Goal: Information Seeking & Learning: Learn about a topic

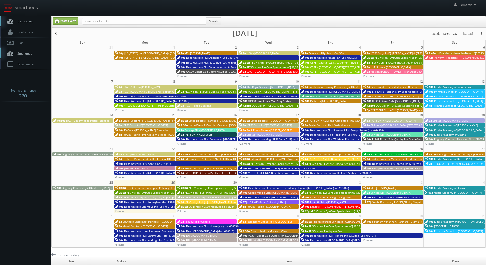
click at [29, 26] on link "Dashboard" at bounding box center [25, 21] width 51 height 10
click at [180, 211] on link "+11 more" at bounding box center [182, 211] width 12 height 4
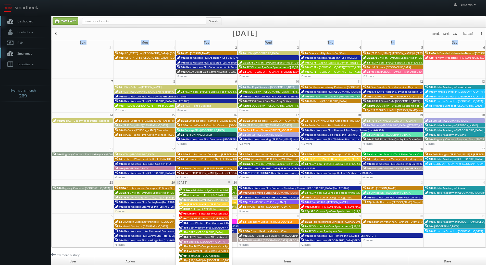
click at [232, 181] on div "Sun Mon Tue Wed Thu Fri Sat 31 1 2 3 4 5 6 10p Texas de Brazil - Dallas 7a MSI …" at bounding box center [269, 143] width 434 height 207
click at [228, 181] on span at bounding box center [228, 182] width 3 height 3
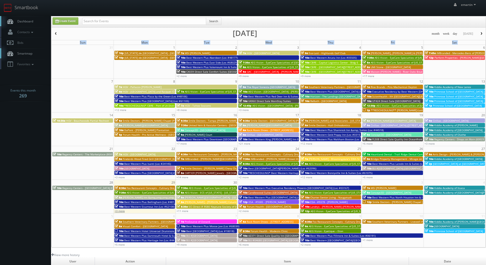
click at [121, 211] on link "+3 more" at bounding box center [119, 211] width 10 height 4
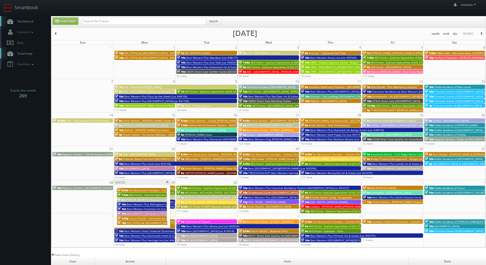
click at [149, 214] on span "Hilton Garden Inn Wisconsin Dells" at bounding box center [150, 214] width 46 height 4
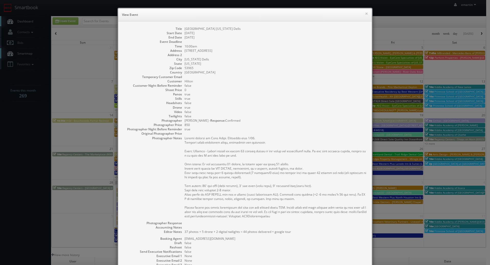
click at [257, 142] on pre at bounding box center [275, 177] width 182 height 82
click at [279, 90] on dd "0" at bounding box center [275, 90] width 182 height 4
click at [285, 140] on pre at bounding box center [275, 177] width 182 height 82
drag, startPoint x: 247, startPoint y: 231, endPoint x: 204, endPoint y: 229, distance: 43.7
click at [204, 229] on dl "Title Hilton Garden Inn Wisconsin Dells Start Date 09/29/2025 End Date 09/29/20…" at bounding box center [244, 160] width 243 height 267
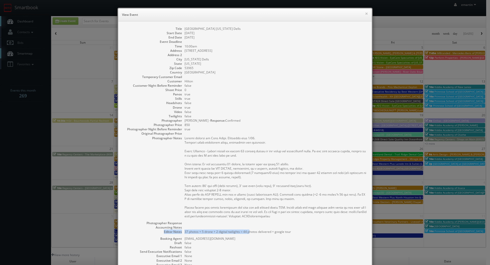
click at [212, 230] on pre "37 photos + 5 drone + 2 digital twilights = 44 photos delivered + google tour" at bounding box center [275, 232] width 182 height 4
drag, startPoint x: 206, startPoint y: 231, endPoint x: 250, endPoint y: 234, distance: 44.4
click at [250, 234] on pre "37 photos + 5 drone + 2 digital twilights = 44 photos delivered + google tour" at bounding box center [275, 232] width 182 height 4
click at [255, 232] on pre "37 photos + 5 drone + 2 digital twilights = 44 photos delivered + google tour" at bounding box center [275, 232] width 182 height 4
click at [365, 12] on button "×" at bounding box center [366, 14] width 3 height 4
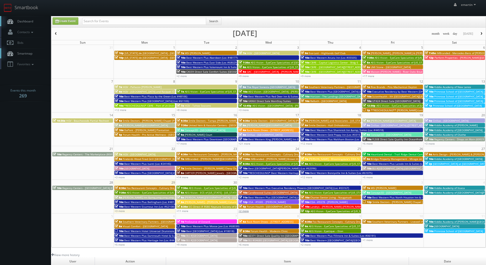
click at [246, 210] on link "+2 more" at bounding box center [243, 211] width 10 height 4
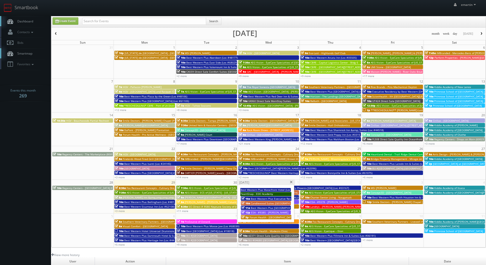
click at [253, 201] on span "Candlewood Suites [GEOGRAPHIC_DATA] [GEOGRAPHIC_DATA]" at bounding box center [288, 203] width 75 height 4
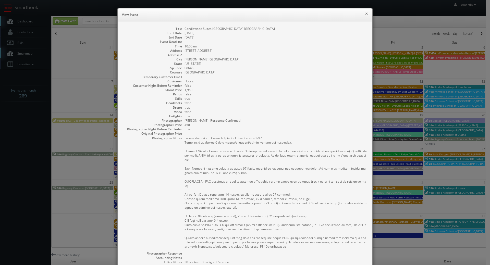
click at [365, 12] on button "×" at bounding box center [366, 14] width 3 height 4
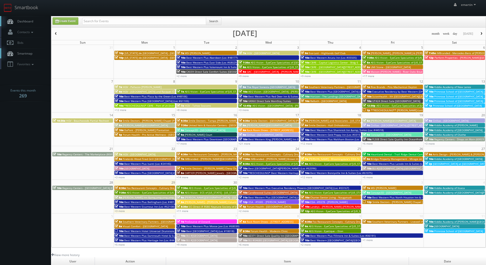
click at [40, 19] on link "Dashboard" at bounding box center [25, 21] width 51 height 10
click at [23, 21] on span "Dashboard" at bounding box center [24, 21] width 18 height 4
click at [246, 177] on link "+2 more" at bounding box center [243, 177] width 10 height 4
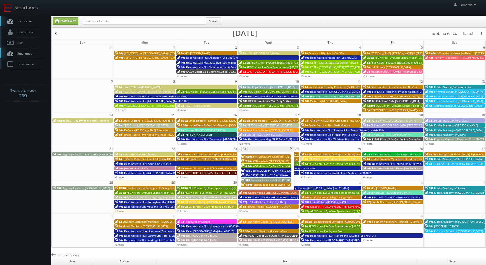
click at [252, 174] on span "*RESCHEDULING* Best Western Heritage Inn (Loc #05465)" at bounding box center [287, 175] width 72 height 4
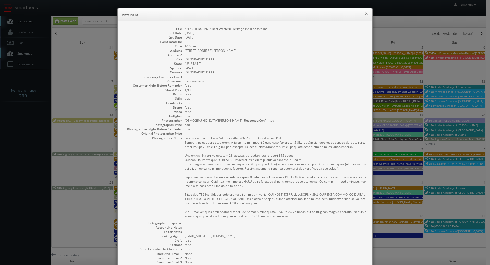
click at [365, 12] on button "×" at bounding box center [366, 14] width 3 height 4
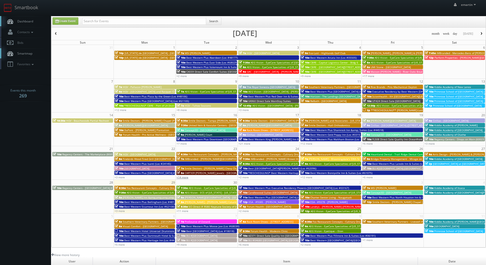
click at [180, 176] on link "+14 more" at bounding box center [182, 177] width 12 height 4
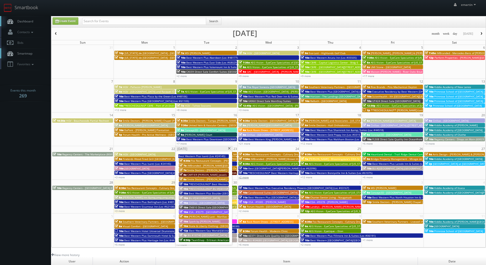
click at [242, 176] on link "+2 more" at bounding box center [243, 177] width 10 height 4
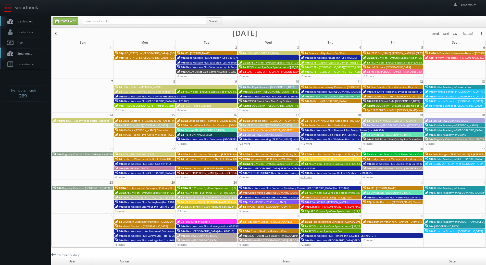
click at [308, 177] on link "+12 more" at bounding box center [306, 177] width 12 height 4
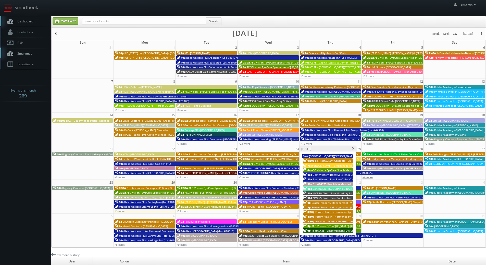
click at [367, 178] on link "+6 more" at bounding box center [367, 177] width 10 height 4
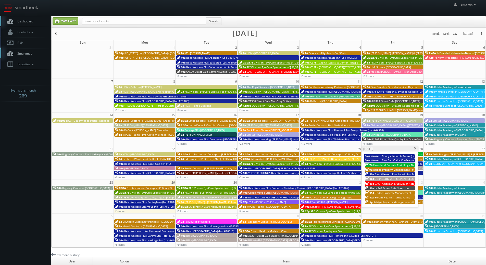
click at [414, 148] on span at bounding box center [414, 148] width 3 height 3
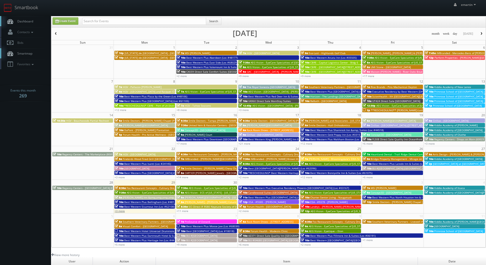
click at [121, 210] on link "+3 more" at bounding box center [119, 211] width 10 height 4
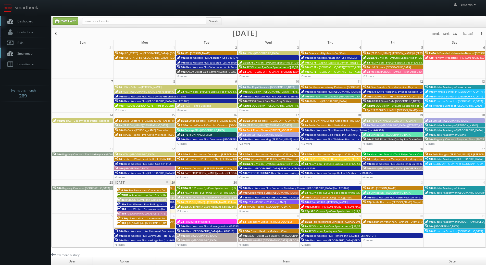
click at [166, 183] on span at bounding box center [167, 182] width 3 height 3
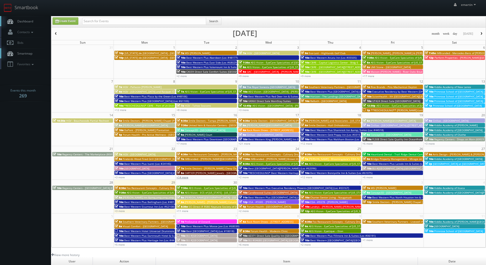
click at [184, 176] on link "+14 more" at bounding box center [182, 177] width 12 height 4
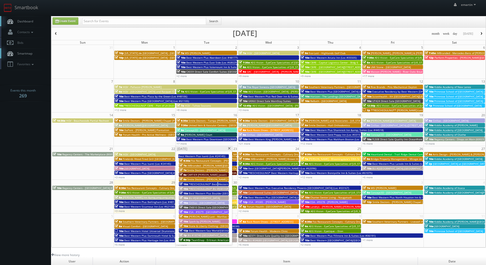
click at [217, 184] on span "*RESCHEDULING* Best Western Tradewinds (Loc #05429)" at bounding box center [224, 184] width 71 height 4
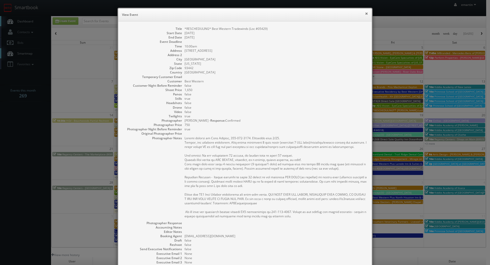
click at [365, 14] on button "×" at bounding box center [366, 14] width 3 height 4
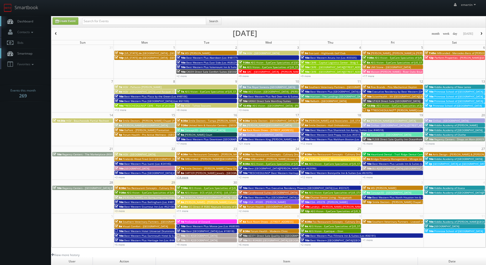
click at [185, 176] on link "+14 more" at bounding box center [182, 177] width 12 height 4
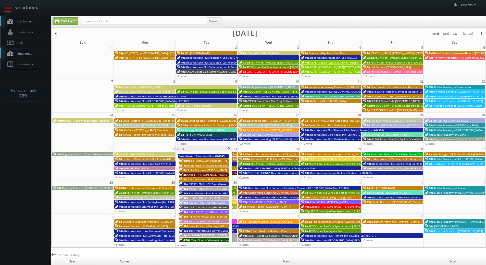
click at [247, 178] on link "+2 more" at bounding box center [243, 177] width 10 height 4
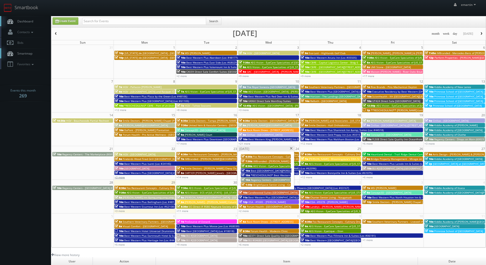
click at [121, 177] on link "+3 more" at bounding box center [119, 177] width 10 height 4
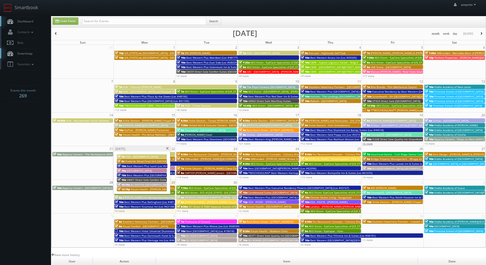
click at [367, 142] on link "+6 more" at bounding box center [367, 144] width 10 height 4
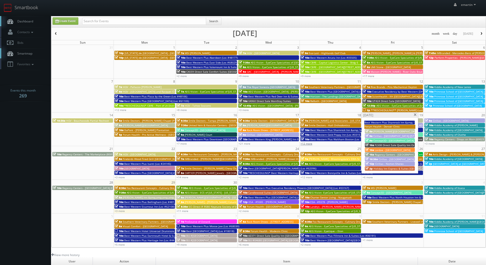
click at [310, 144] on link "+12 more" at bounding box center [306, 144] width 12 height 4
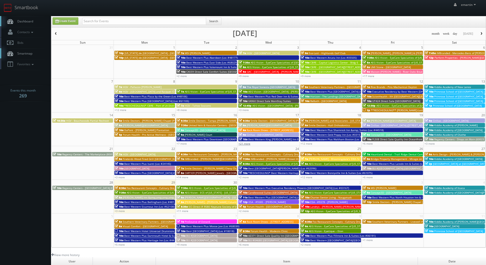
click at [244, 143] on link "+21 more" at bounding box center [244, 144] width 12 height 4
click at [184, 143] on link "+7 more" at bounding box center [181, 144] width 10 height 4
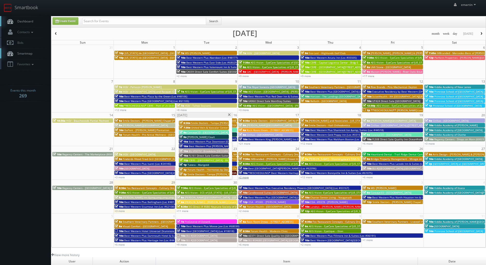
click at [245, 179] on link "+2 more" at bounding box center [243, 177] width 10 height 4
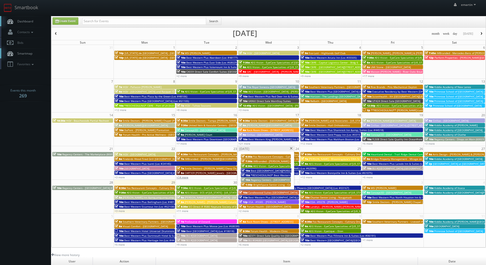
click at [186, 177] on link "+14 more" at bounding box center [182, 177] width 12 height 4
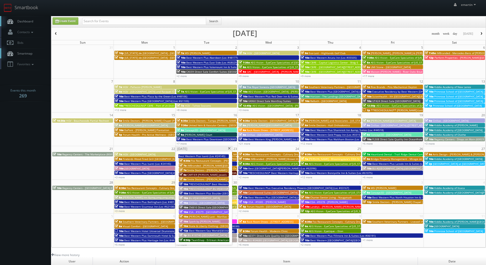
click at [201, 240] on span "TeamSnap - Eritrean American Youth Sports Association Of [US_STATE] (EriStars S…" at bounding box center [248, 240] width 114 height 4
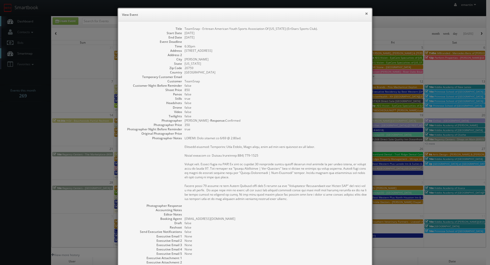
drag, startPoint x: 365, startPoint y: 14, endPoint x: 364, endPoint y: 23, distance: 9.4
click at [365, 14] on button "×" at bounding box center [366, 14] width 3 height 4
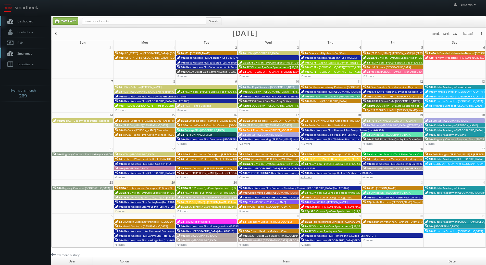
click at [307, 177] on link "+12 more" at bounding box center [306, 177] width 12 height 4
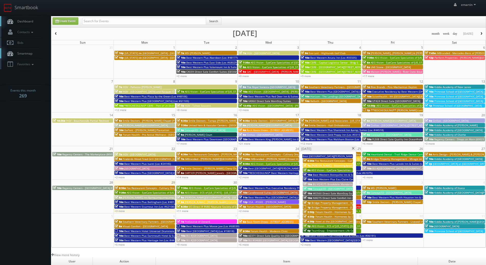
click at [325, 231] on span "TeamSnap - Empowerment Life Center" at bounding box center [334, 231] width 47 height 4
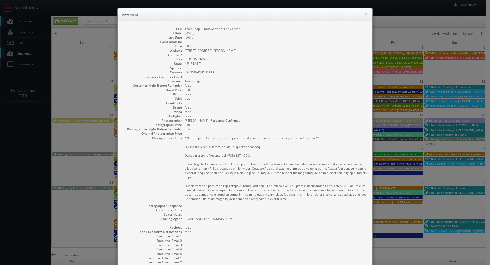
click at [270, 181] on pre at bounding box center [275, 168] width 182 height 65
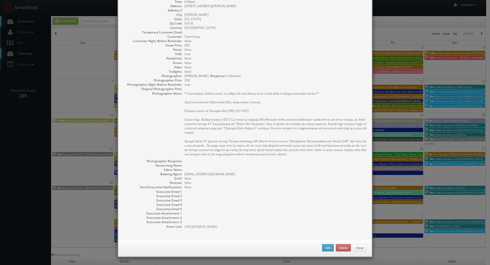
drag, startPoint x: 240, startPoint y: 227, endPoint x: 182, endPoint y: 229, distance: 58.2
click at [182, 229] on div "Title TeamSnap - Empowerment Life Center Start Date 09/25/2025 End Date 09/26/2…" at bounding box center [244, 108] width 253 height 262
copy link "http://cs3calendar.com/events/20675"
click at [301, 88] on dd at bounding box center [275, 89] width 182 height 4
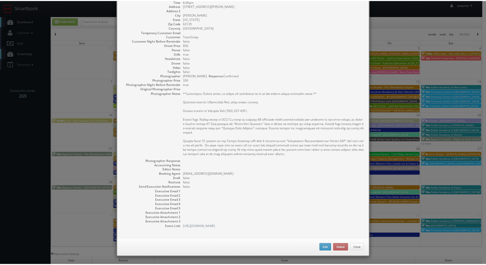
scroll to position [0, 0]
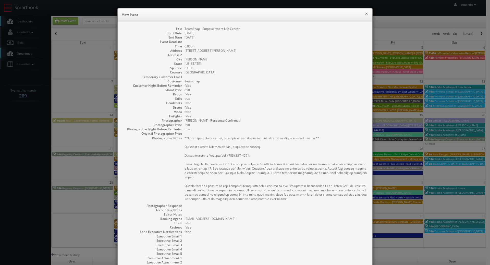
click at [365, 14] on button "×" at bounding box center [366, 14] width 3 height 4
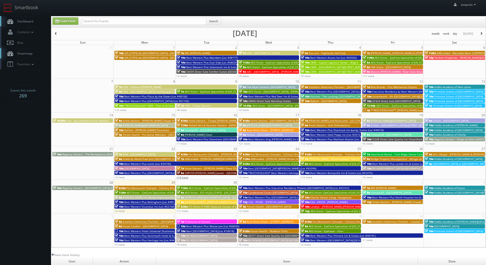
click at [184, 177] on link "+14 more" at bounding box center [182, 177] width 12 height 4
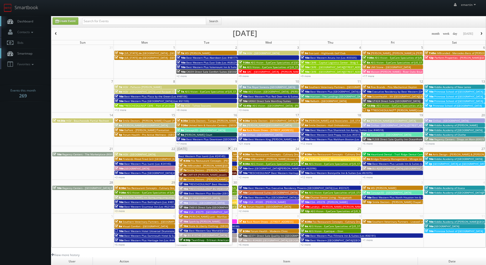
click at [215, 189] on span "*RESCHEDULUNG* BU #[GEOGRAPHIC_DATA][PERSON_NAME]" at bounding box center [226, 189] width 75 height 4
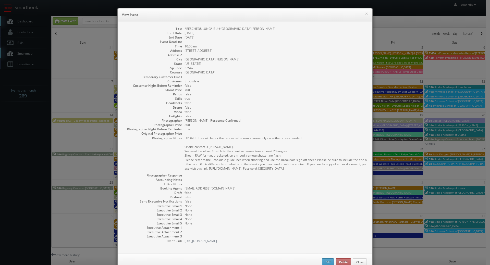
drag, startPoint x: 239, startPoint y: 240, endPoint x: 182, endPoint y: 243, distance: 56.7
click at [182, 243] on div "Title *RESCHEDULUNG* BU #17830 Brookdale Fort Walton Beach Start Date 09/23/202…" at bounding box center [244, 137] width 253 height 232
copy link "http://cs3calendar.com/events/20573"
click at [304, 137] on pre "UPDATE: This will be for the renovated common area only - no other areas needed…" at bounding box center [275, 153] width 182 height 35
click at [365, 14] on button "×" at bounding box center [366, 14] width 3 height 4
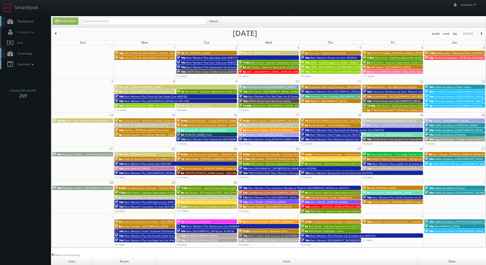
drag, startPoint x: 33, startPoint y: 22, endPoint x: 4, endPoint y: 69, distance: 54.8
click at [33, 22] on span "Dashboard" at bounding box center [24, 21] width 18 height 4
click at [26, 152] on body "Smartbook Toggle Side Navigation Toggle Top Navigation emartin emartin Profile …" at bounding box center [243, 176] width 486 height 353
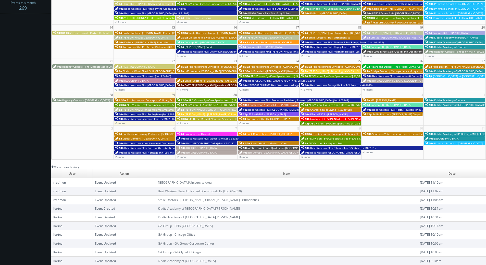
click at [69, 168] on link "View more history" at bounding box center [65, 167] width 28 height 4
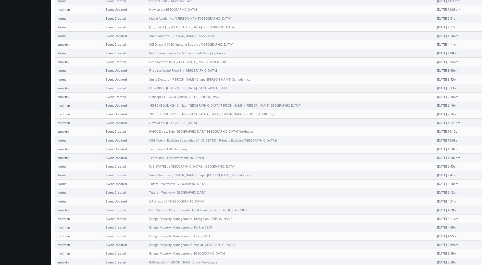
scroll to position [669, 0]
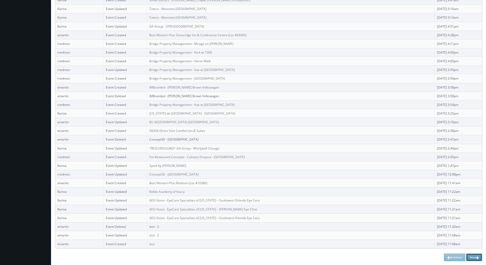
click at [477, 254] on link "Next" at bounding box center [474, 257] width 16 height 8
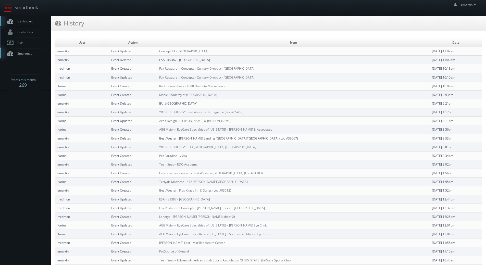
click at [29, 19] on link "Dashboard" at bounding box center [25, 21] width 51 height 10
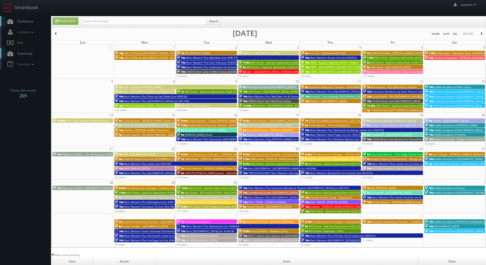
click at [13, 18] on icon at bounding box center [10, 21] width 8 height 6
click at [118, 210] on link "+3 more" at bounding box center [119, 211] width 10 height 4
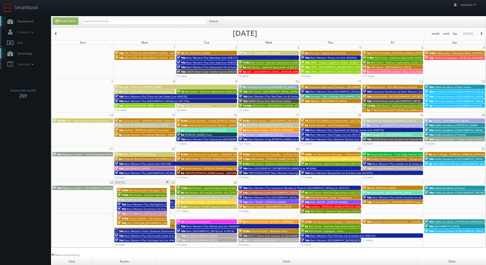
click at [134, 203] on span "Best Western Plus Bellingham (Loc #48188)" at bounding box center [154, 204] width 54 height 4
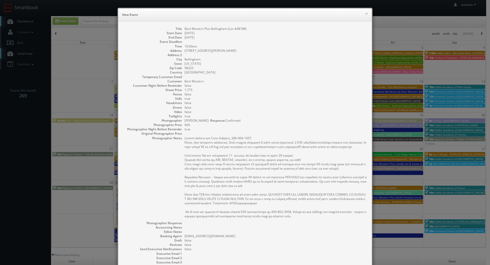
click at [255, 102] on dd "false" at bounding box center [275, 103] width 182 height 4
click at [365, 13] on button "×" at bounding box center [366, 14] width 3 height 4
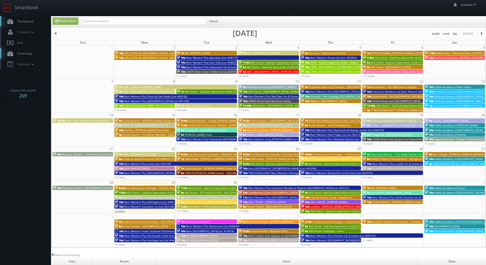
click at [120, 211] on link "+3 more" at bounding box center [119, 211] width 10 height 4
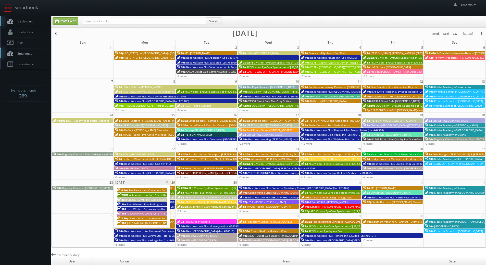
click at [131, 208] on span "Best Western Sicamous Inn (Loc #62108)" at bounding box center [152, 209] width 50 height 4
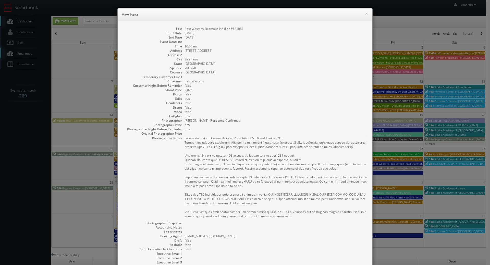
click at [234, 63] on dd "[GEOGRAPHIC_DATA]" at bounding box center [275, 63] width 182 height 4
drag, startPoint x: 200, startPoint y: 25, endPoint x: 201, endPoint y: 28, distance: 3.8
click at [200, 25] on div "Title Best Western Sicamous Inn (Loc #62108) Start Date 09/29/2025 End Date 09/…" at bounding box center [244, 160] width 253 height 279
click at [201, 29] on dd "Best Western Sicamous Inn (Loc #62108)" at bounding box center [275, 29] width 182 height 4
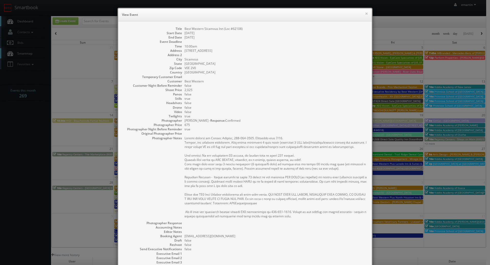
click at [203, 28] on dd "Best Western Sicamous Inn (Loc #62108)" at bounding box center [275, 29] width 182 height 4
drag, startPoint x: 221, startPoint y: 28, endPoint x: 181, endPoint y: 29, distance: 40.6
click at [181, 29] on dl "Title Best Western Sicamous Inn (Loc #62108) Start Date 09/29/2025 End Date 09/…" at bounding box center [244, 159] width 243 height 264
copy dd "Best Western Sicamous Inn"
click at [300, 77] on dd at bounding box center [275, 77] width 182 height 4
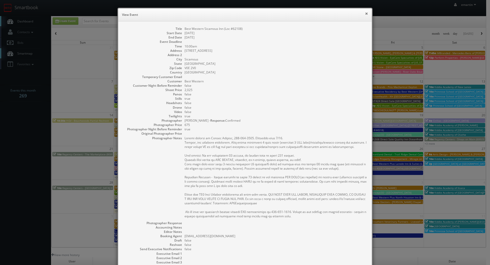
click at [365, 12] on button "×" at bounding box center [366, 14] width 3 height 4
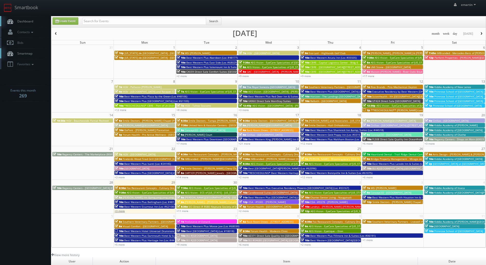
click at [119, 212] on link "+3 more" at bounding box center [119, 211] width 10 height 4
click at [29, 21] on span "Dashboard" at bounding box center [24, 21] width 18 height 4
click at [30, 201] on body "Smartbook Toggle Side Navigation Toggle Top Navigation emartin emartin Profile …" at bounding box center [243, 176] width 486 height 353
click at [181, 211] on link "+11 more" at bounding box center [182, 211] width 12 height 4
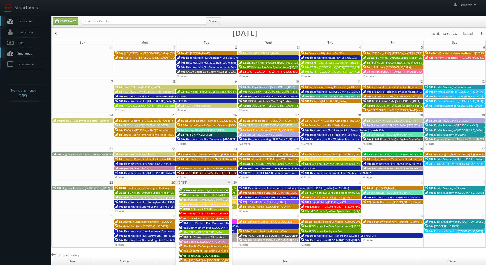
drag, startPoint x: 227, startPoint y: 180, endPoint x: 224, endPoint y: 179, distance: 3.2
click at [227, 180] on div "Tuesday, September 30" at bounding box center [204, 182] width 56 height 5
click at [34, 11] on link "Smartbook" at bounding box center [21, 8] width 42 height 16
